Goal: Information Seeking & Learning: Check status

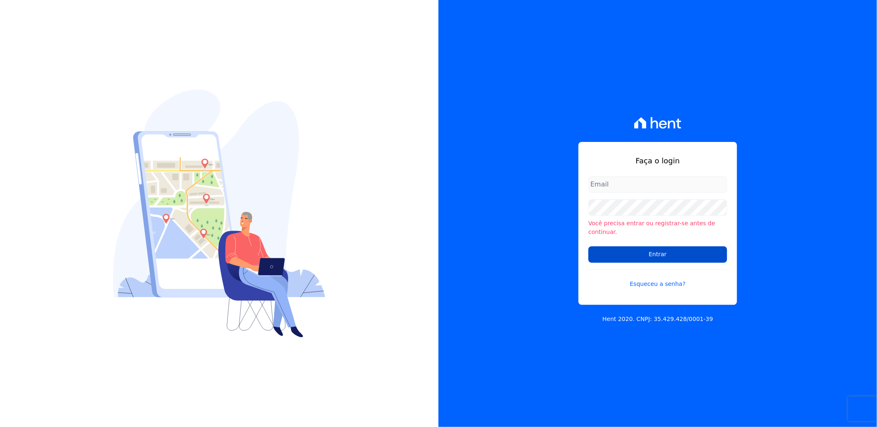
type input "[EMAIL_ADDRESS][DOMAIN_NAME]"
click at [639, 250] on input "Entrar" at bounding box center [657, 254] width 139 height 17
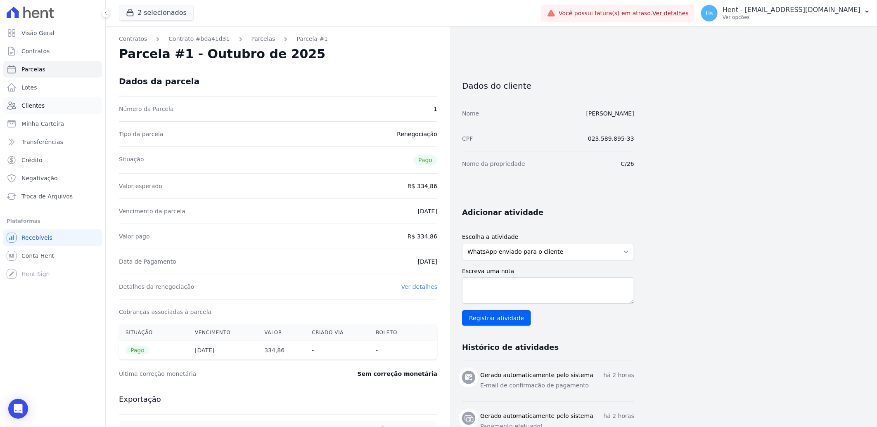
click at [41, 103] on span "Clientes" at bounding box center [32, 106] width 23 height 8
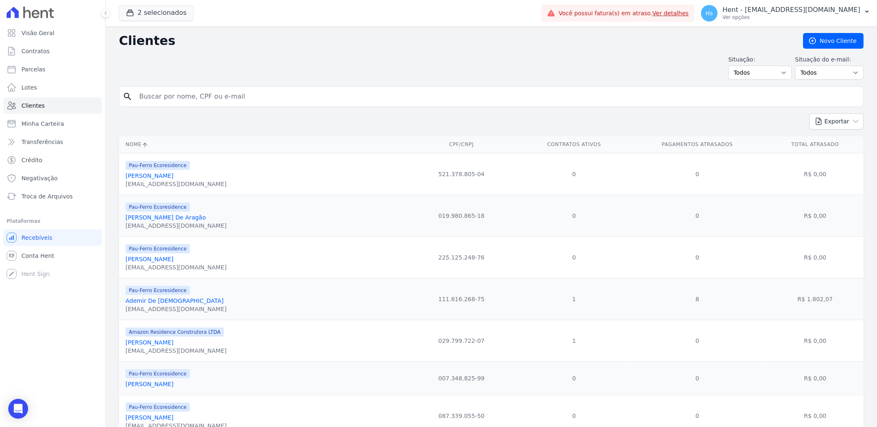
click at [156, 9] on button "2 selecionados" at bounding box center [156, 13] width 75 height 16
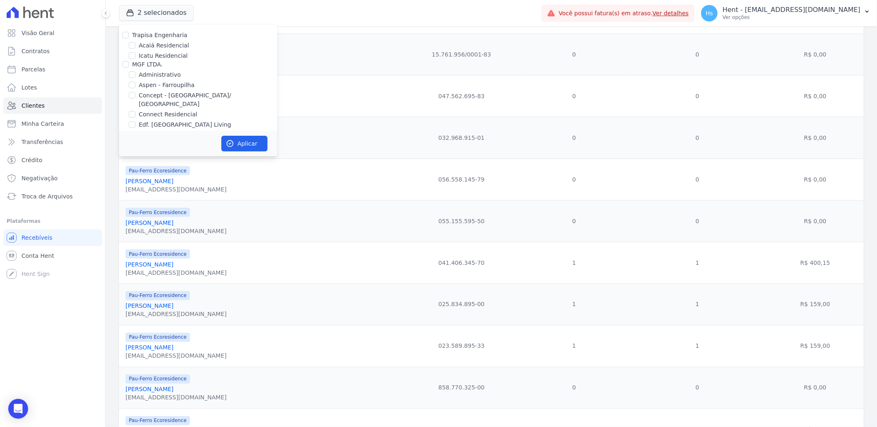
scroll to position [2025, 0]
click at [188, 102] on label "HARAS ROYAL URBANISMO" at bounding box center [170, 105] width 77 height 7
click at [129, 102] on input "HARAS ROYAL URBANISMO" at bounding box center [125, 105] width 7 height 7
checkbox input "true"
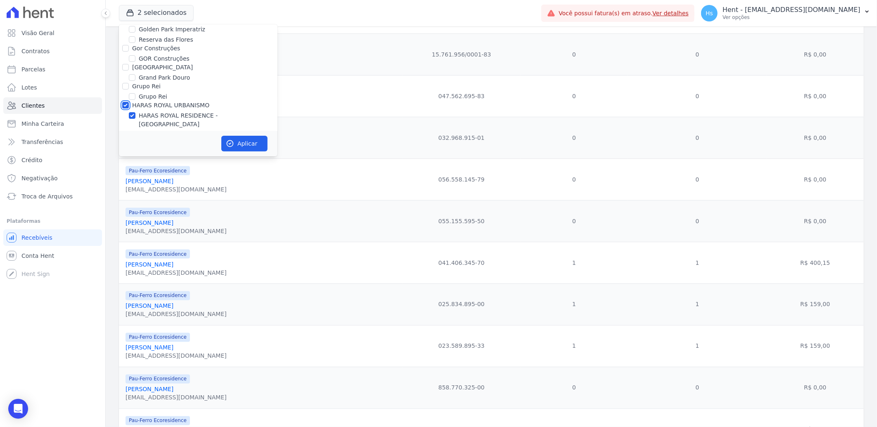
checkbox input "true"
click at [234, 143] on button "Aplicar" at bounding box center [244, 144] width 46 height 16
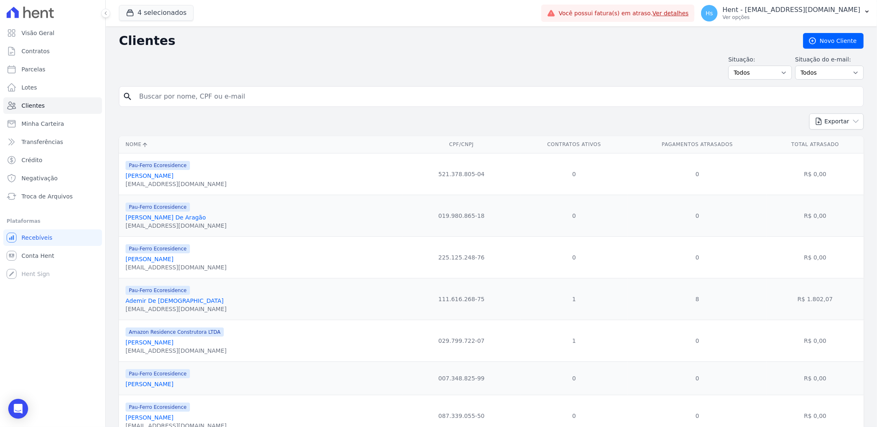
click at [207, 102] on input "search" at bounding box center [497, 96] width 726 height 17
paste input "Primazia Negocios Imobiliários LTDA"
type input "Primazia Negocios Imobiliários LTDA"
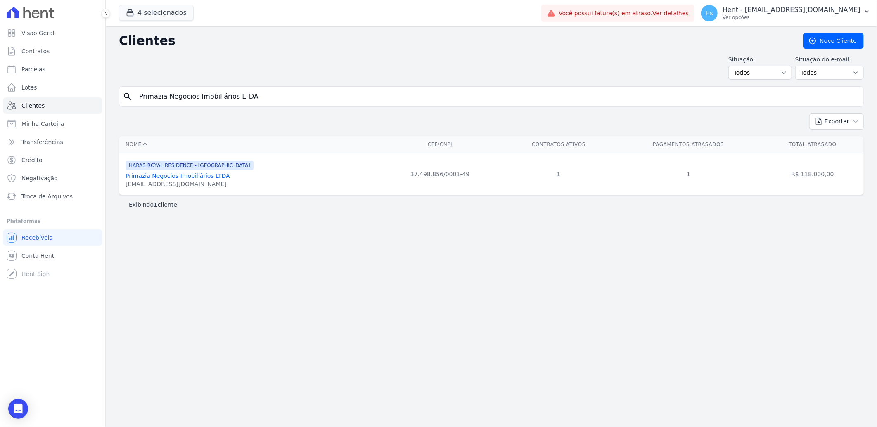
click at [160, 179] on link "Primazia Negocios Imobiliários LTDA" at bounding box center [177, 176] width 104 height 7
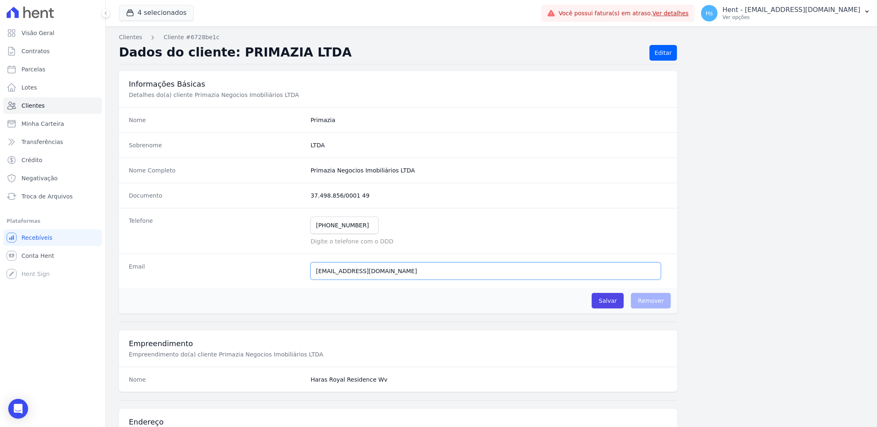
drag, startPoint x: 452, startPoint y: 273, endPoint x: 305, endPoint y: 274, distance: 147.8
click at [305, 274] on div "Email [EMAIL_ADDRESS][DOMAIN_NAME] Email confirmado." at bounding box center [398, 271] width 558 height 34
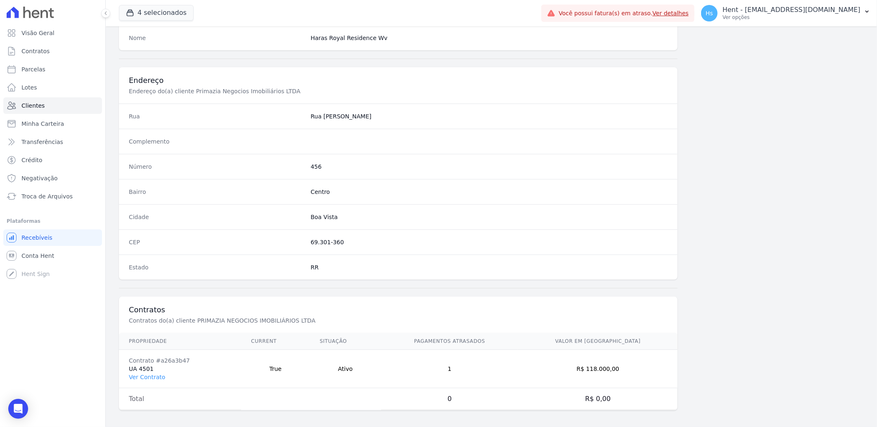
scroll to position [346, 0]
click at [155, 377] on link "Ver Contrato" at bounding box center [147, 374] width 36 height 7
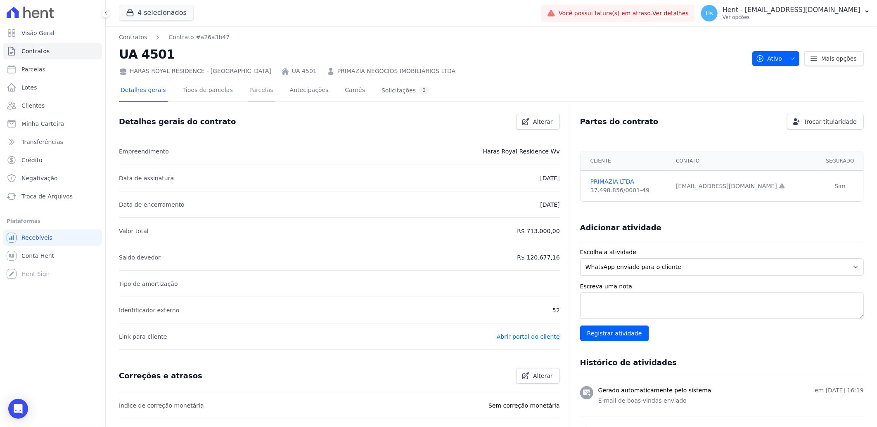
click at [248, 100] on link "Parcelas" at bounding box center [261, 91] width 27 height 22
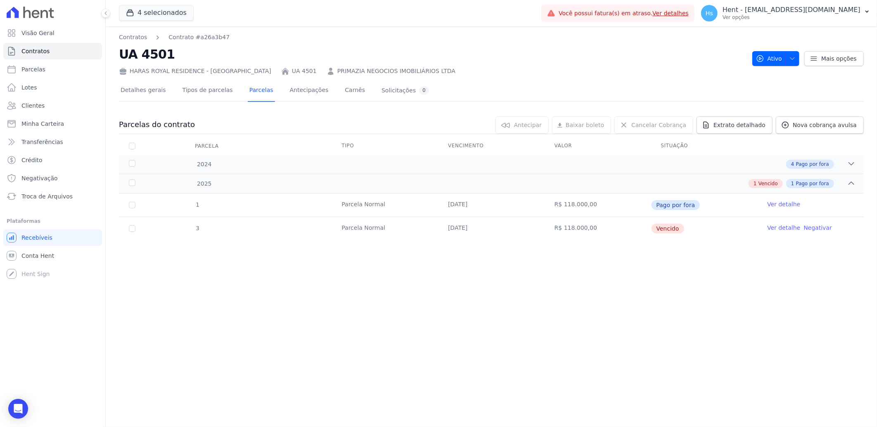
click at [783, 227] on link "Ver detalhe" at bounding box center [783, 228] width 33 height 8
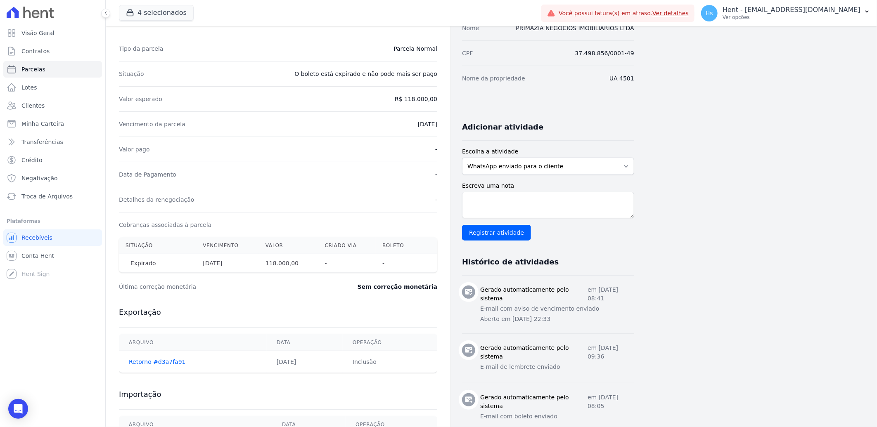
scroll to position [92, 0]
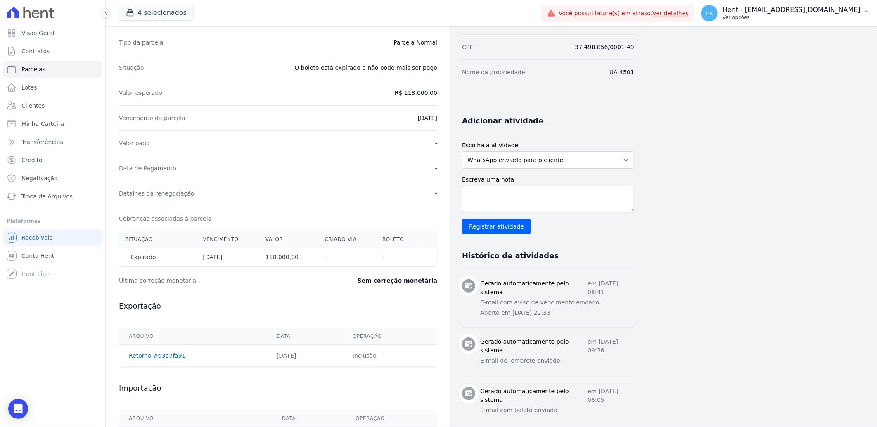
click at [862, 5] on button "Hs Hent - [EMAIL_ADDRESS][DOMAIN_NAME] Ver opções" at bounding box center [785, 13] width 182 height 23
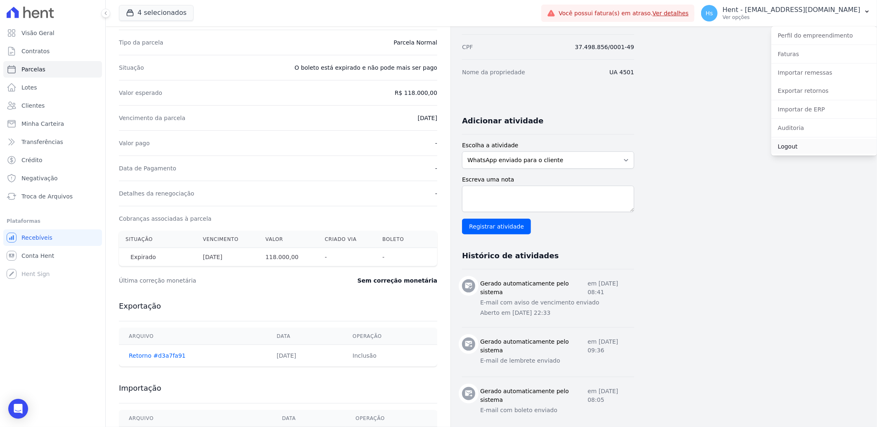
click at [798, 150] on link "Logout" at bounding box center [824, 146] width 106 height 15
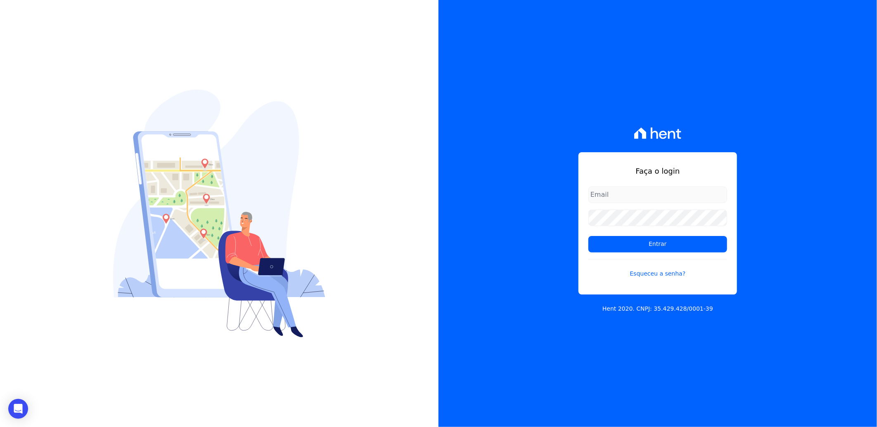
type input "[EMAIL_ADDRESS][DOMAIN_NAME]"
